Goal: Communication & Community: Answer question/provide support

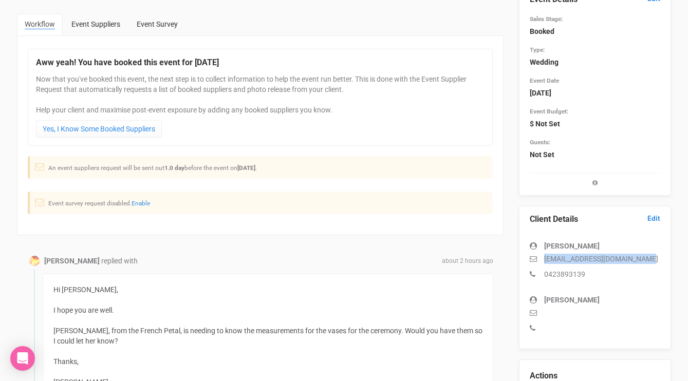
scroll to position [120, 0]
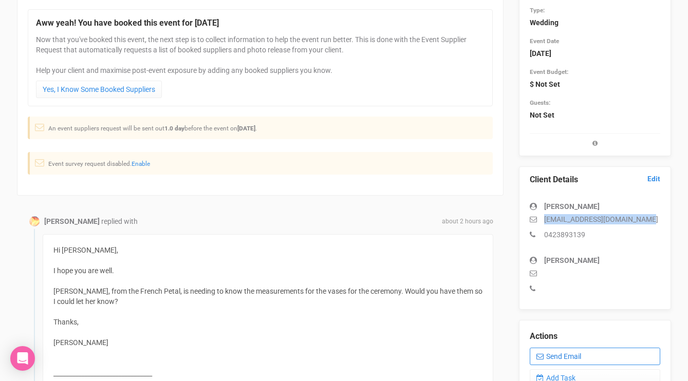
click at [561, 352] on link "Send Email" at bounding box center [595, 356] width 131 height 17
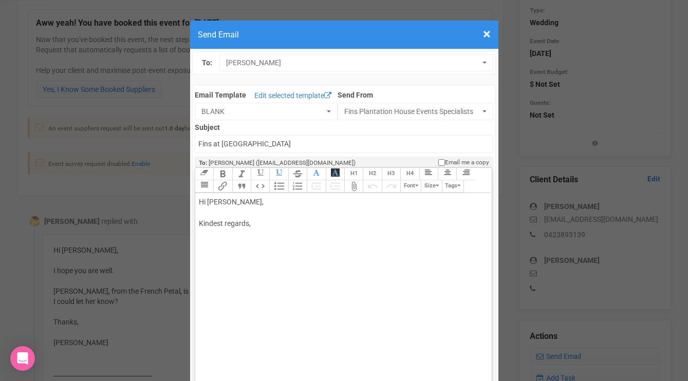
click at [264, 207] on div "Hi [PERSON_NAME], Kindest regards," at bounding box center [342, 224] width 286 height 54
click at [361, 224] on div "Hi [PERSON_NAME], No worries. [PERSON_NAME] is working with us [DATE] so we w K…" at bounding box center [342, 235] width 286 height 76
drag, startPoint x: 370, startPoint y: 222, endPoint x: 357, endPoint y: 222, distance: 12.3
click at [357, 222] on div "Hi [PERSON_NAME], No worries. [PERSON_NAME] is working with us [DATE] so we w K…" at bounding box center [342, 235] width 286 height 76
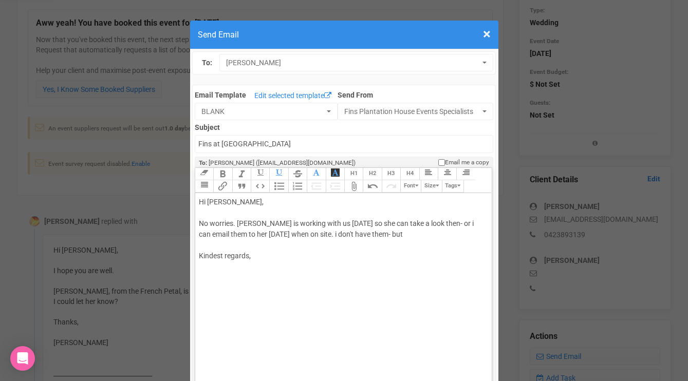
click at [317, 233] on div "Hi [PERSON_NAME], No worries. [PERSON_NAME] is working with us [DATE] so she ca…" at bounding box center [342, 240] width 286 height 86
click at [335, 233] on div "Hi [PERSON_NAME], No worries. [PERSON_NAME] is working with us [DATE] so she ca…" at bounding box center [342, 240] width 286 height 86
drag, startPoint x: 351, startPoint y: 233, endPoint x: 394, endPoint y: 232, distance: 43.2
click at [394, 232] on div "Hi [PERSON_NAME], No worries. [PERSON_NAME] is working with us [DATE] so she ca…" at bounding box center [342, 240] width 286 height 86
click at [288, 293] on div "Hi [PERSON_NAME], No worries. [PERSON_NAME] is working with us [DATE] so she ca…" at bounding box center [342, 251] width 286 height 108
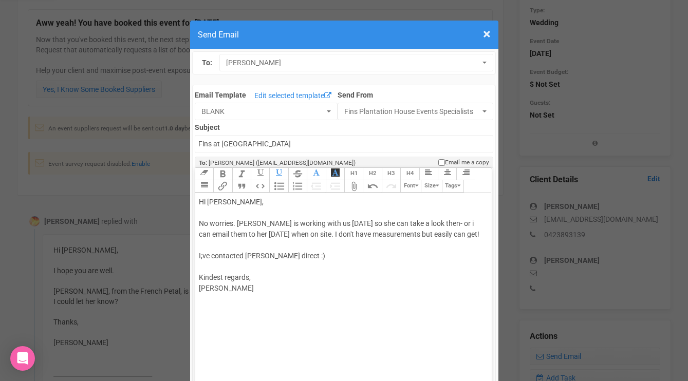
click at [202, 256] on div "Hi [PERSON_NAME], No worries. [PERSON_NAME] is working with us [DATE] so she ca…" at bounding box center [342, 251] width 286 height 108
click at [249, 257] on div "Hi [PERSON_NAME], No worries. [PERSON_NAME] is working with us [DATE] so she ca…" at bounding box center [342, 251] width 286 height 108
type trix-editor "<div>Hi [PERSON_NAME],<br><br>No worries. [PERSON_NAME] is working with us [DAT…"
click at [290, 272] on div "Hi [PERSON_NAME], No worries. [PERSON_NAME] is working with us [DATE] so she ca…" at bounding box center [342, 251] width 286 height 108
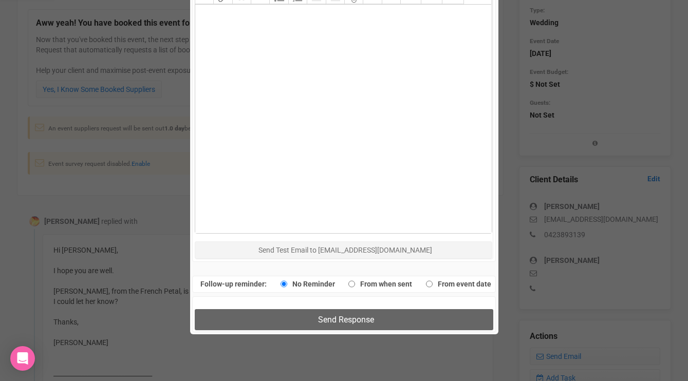
scroll to position [523, 0]
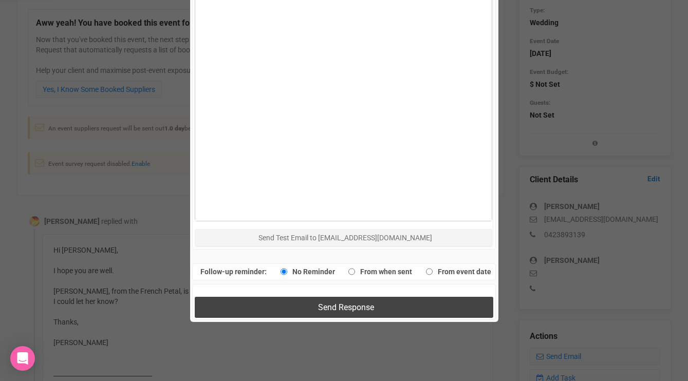
click at [281, 300] on button "Send Response" at bounding box center [344, 307] width 299 height 21
